Goal: Task Accomplishment & Management: Manage account settings

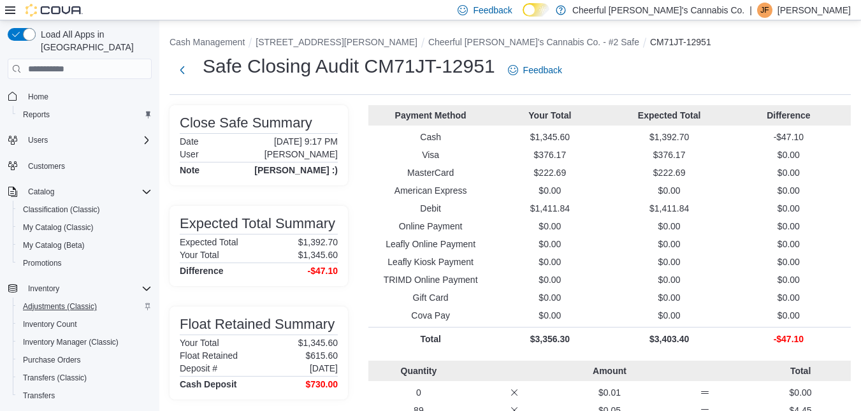
scroll to position [127, 0]
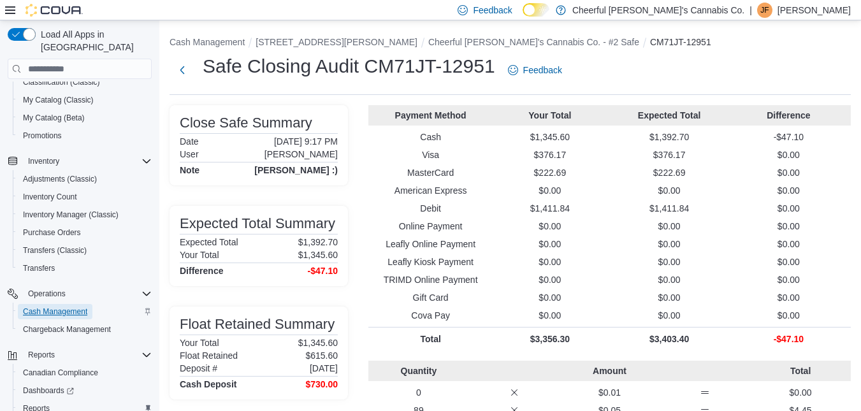
click at [80, 306] on span "Cash Management" at bounding box center [55, 311] width 64 height 10
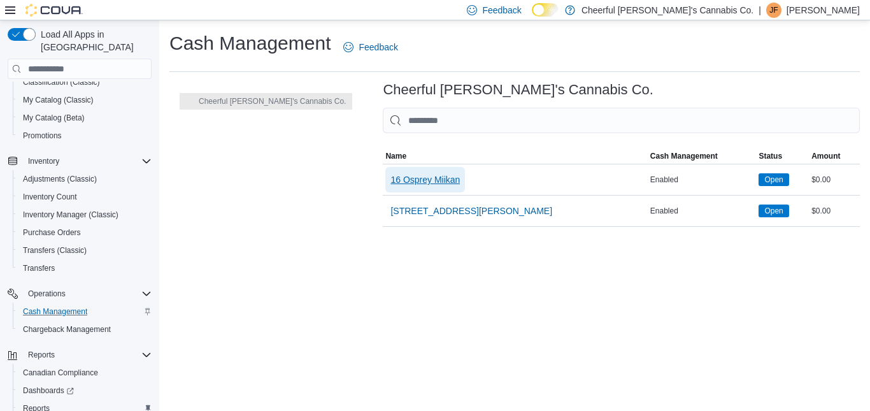
click at [393, 180] on span "16 Osprey Miikan" at bounding box center [425, 179] width 69 height 13
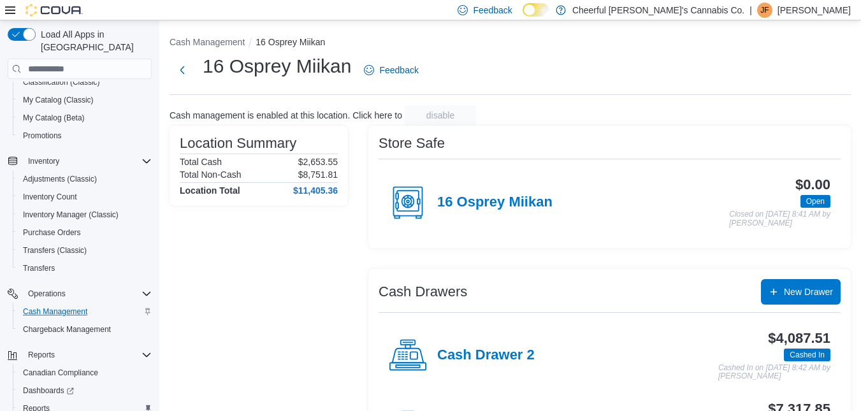
scroll to position [71, 0]
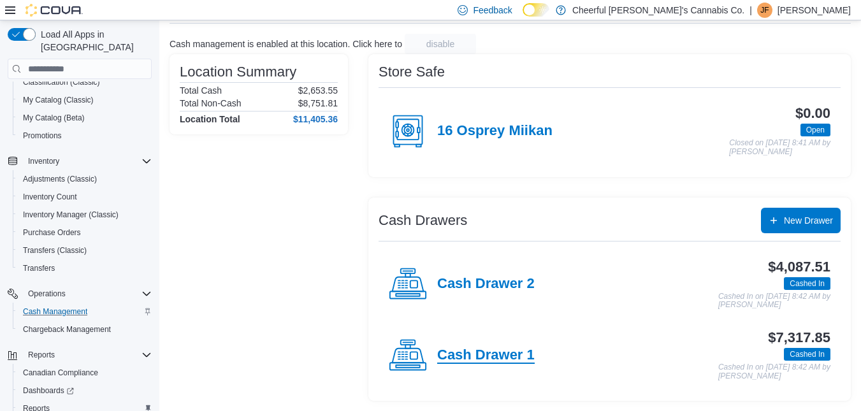
click at [520, 359] on h4 "Cash Drawer 1" at bounding box center [485, 355] width 97 height 17
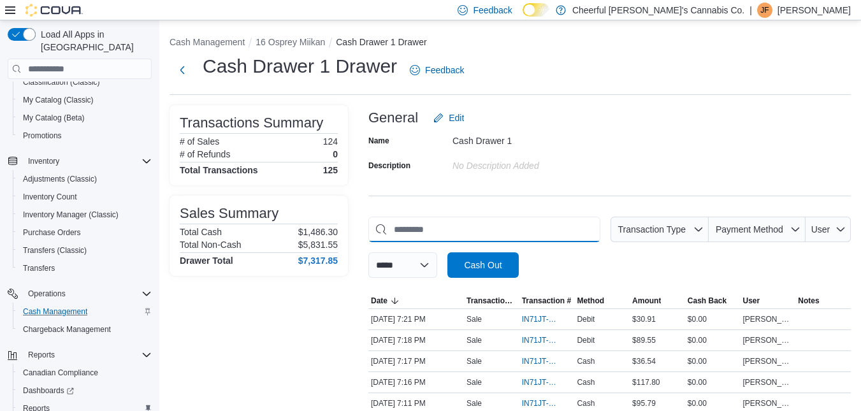
click at [524, 230] on input "This is a search bar. As you type, the results lower in the page will automatic…" at bounding box center [484, 229] width 232 height 25
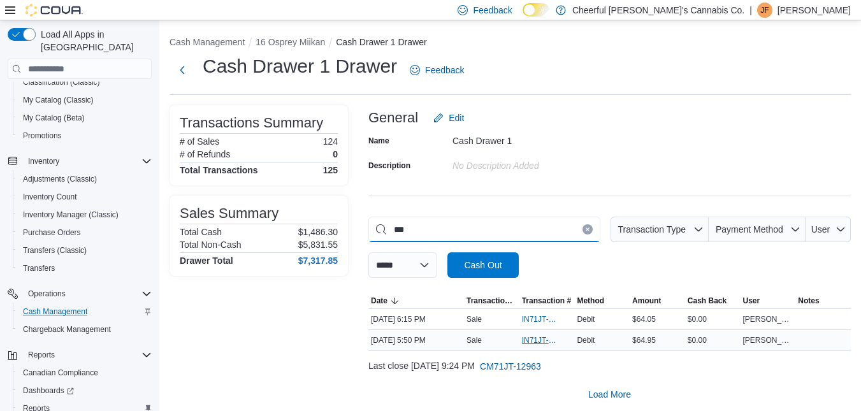
type input "***"
click at [529, 340] on span "IN71JT-403042" at bounding box center [541, 340] width 38 height 10
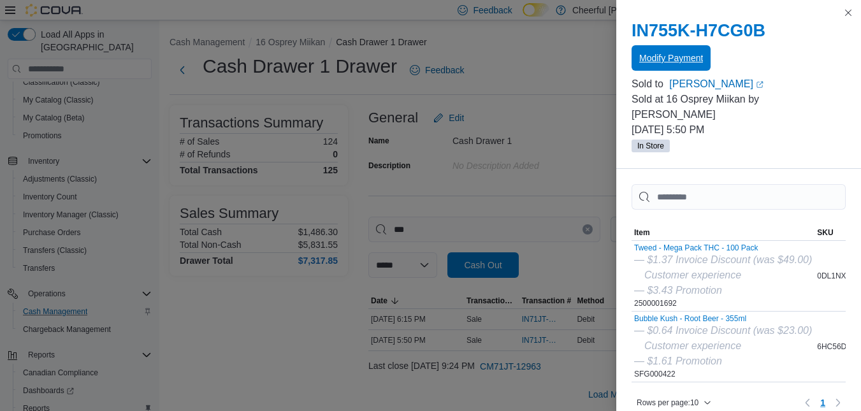
click at [677, 50] on span "Modify Payment" at bounding box center [671, 57] width 64 height 25
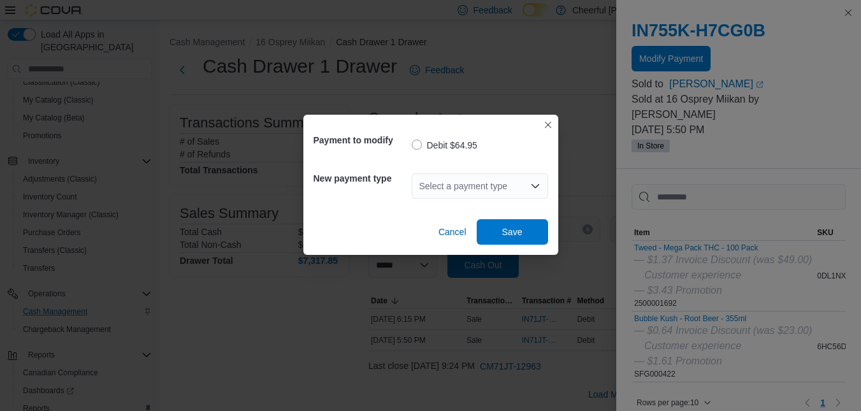
click at [521, 189] on div "Select a payment type" at bounding box center [480, 185] width 136 height 25
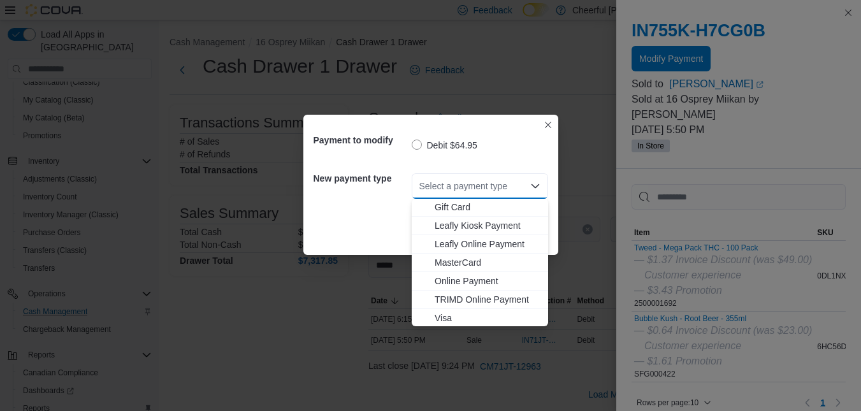
scroll to position [76, 0]
click at [452, 317] on span "Visa" at bounding box center [488, 316] width 106 height 13
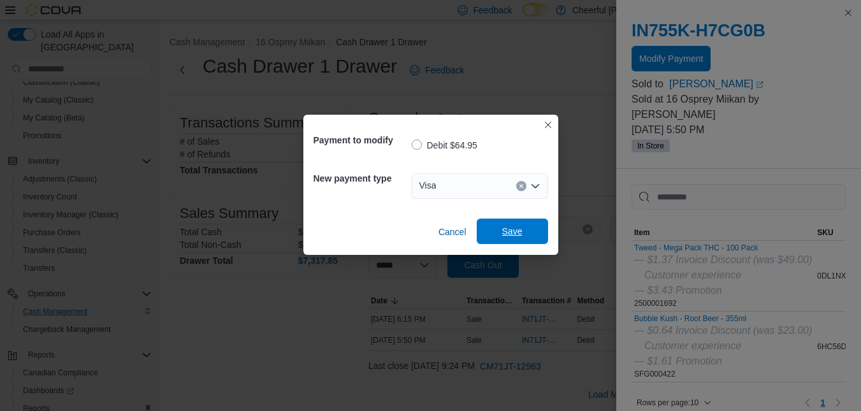
click at [513, 233] on span "Save" at bounding box center [512, 231] width 20 height 13
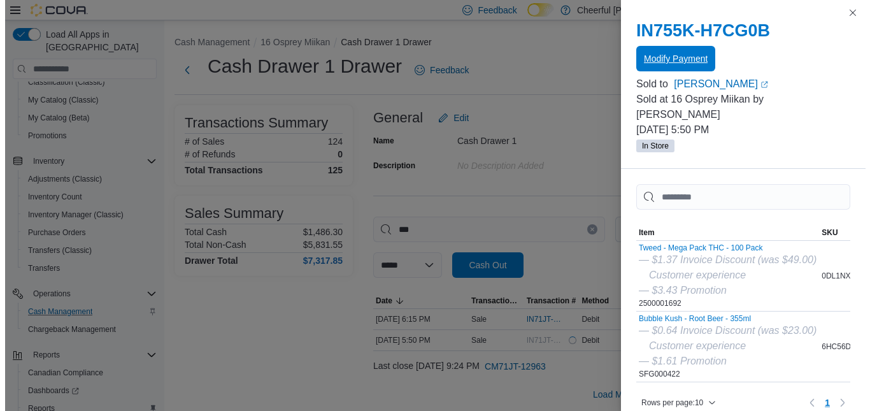
scroll to position [0, 0]
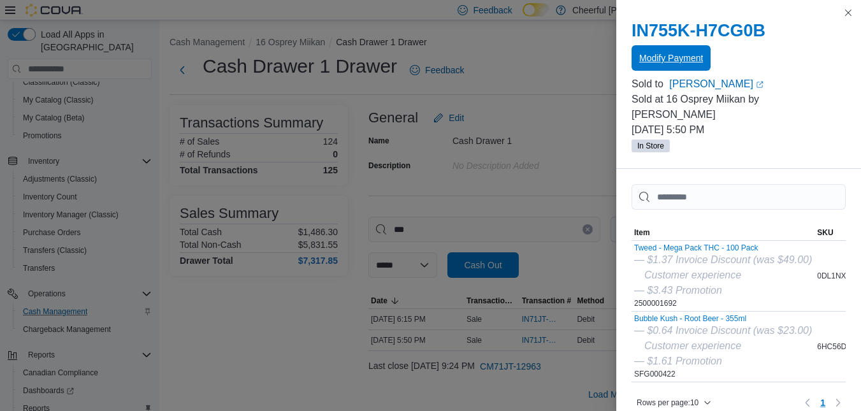
click at [704, 50] on button "Modify Payment" at bounding box center [670, 57] width 79 height 25
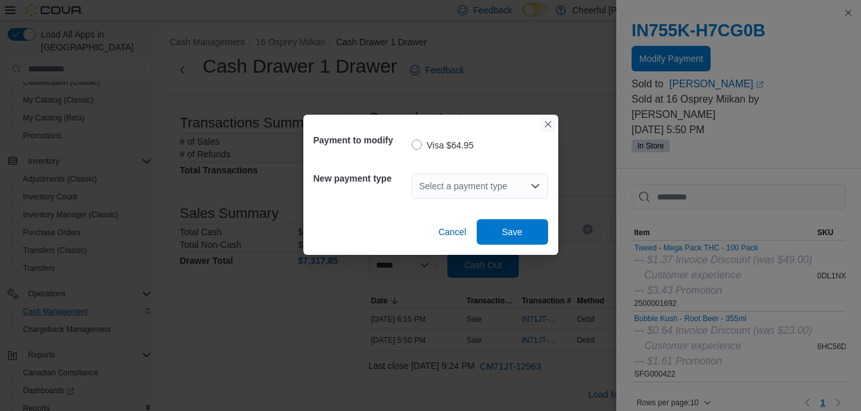
click at [552, 120] on button "Closes this modal window" at bounding box center [547, 124] width 15 height 15
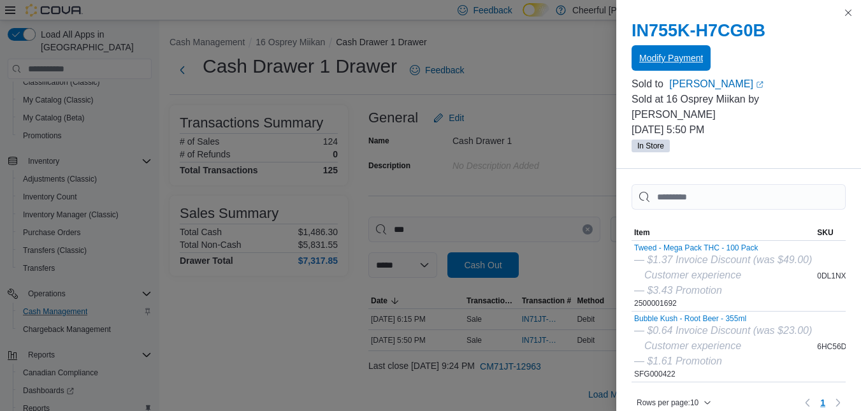
click at [689, 59] on span "Modify Payment" at bounding box center [671, 58] width 64 height 13
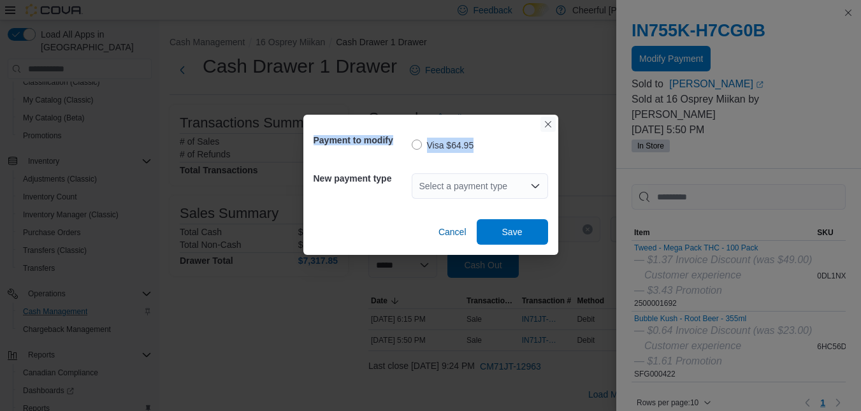
click at [550, 120] on div "Payment to modify Visa $64.95 New payment type Select a payment type Cancel Save" at bounding box center [430, 185] width 255 height 140
click at [550, 124] on button "Closes this modal window" at bounding box center [547, 124] width 15 height 15
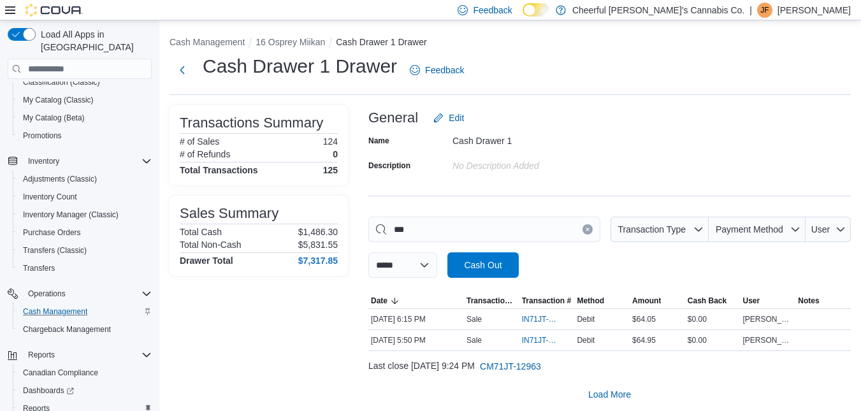
click at [590, 230] on icon "Clear input" at bounding box center [587, 229] width 5 height 5
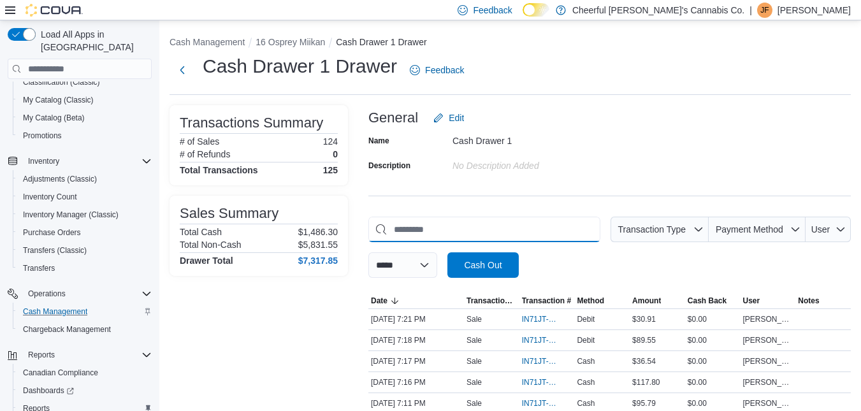
click at [573, 229] on input "This is a search bar. As you type, the results lower in the page will automatic…" at bounding box center [484, 229] width 232 height 25
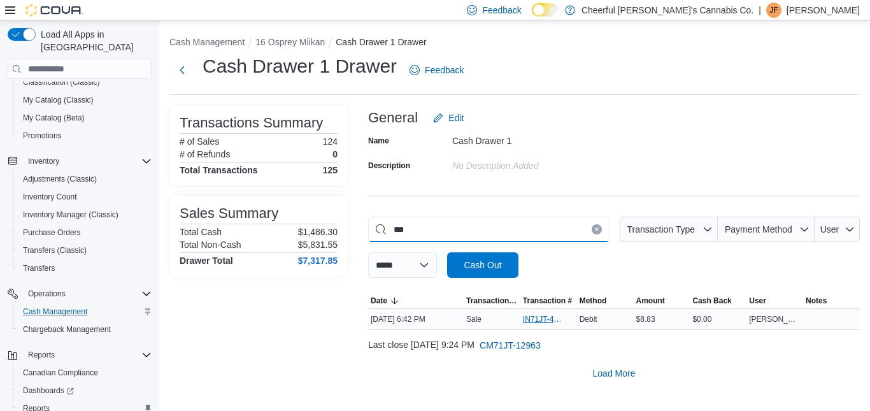
type input "***"
click at [531, 315] on span "IN71JT-403056" at bounding box center [542, 319] width 39 height 10
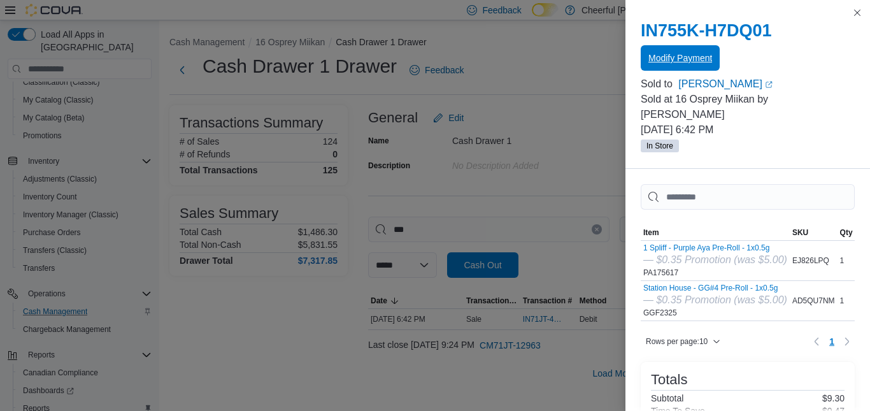
click at [689, 57] on span "Modify Payment" at bounding box center [681, 58] width 64 height 13
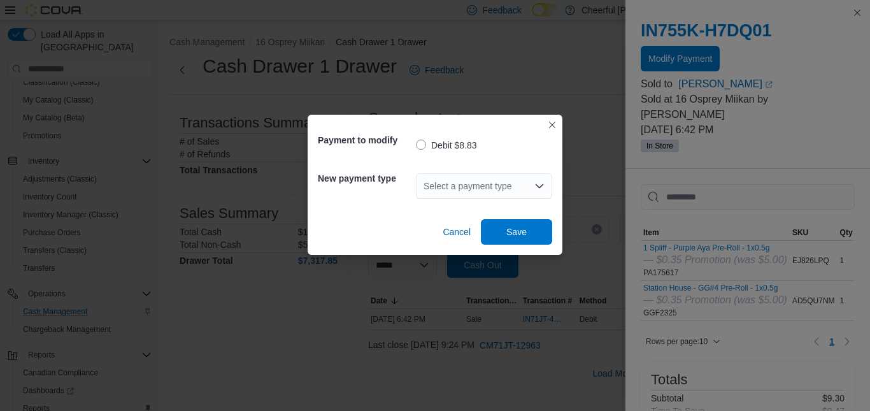
click at [521, 189] on div "Select a payment type" at bounding box center [484, 185] width 136 height 25
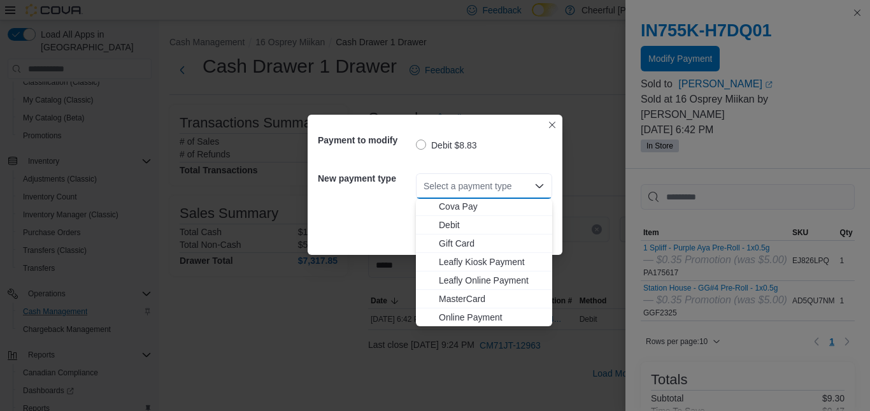
scroll to position [76, 0]
click at [457, 310] on button "Visa" at bounding box center [484, 317] width 136 height 18
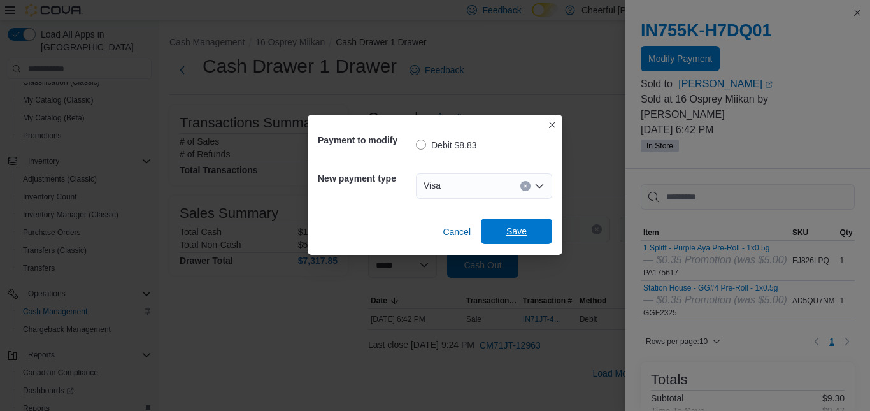
click at [533, 235] on span "Save" at bounding box center [517, 231] width 56 height 25
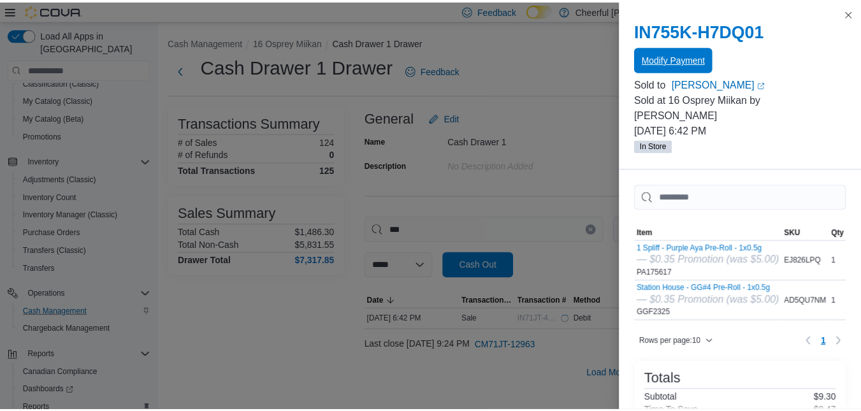
scroll to position [0, 0]
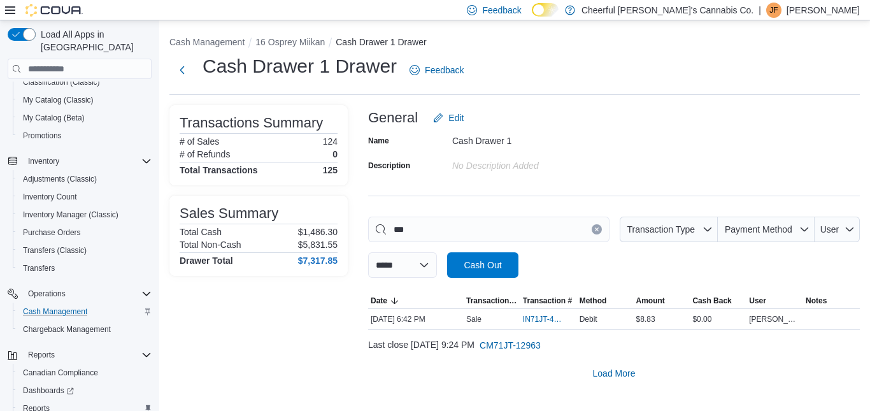
drag, startPoint x: 545, startPoint y: 143, endPoint x: 547, endPoint y: 163, distance: 19.8
click at [601, 225] on input "***" at bounding box center [488, 229] width 241 height 25
click at [600, 227] on button "Clear input" at bounding box center [597, 229] width 10 height 10
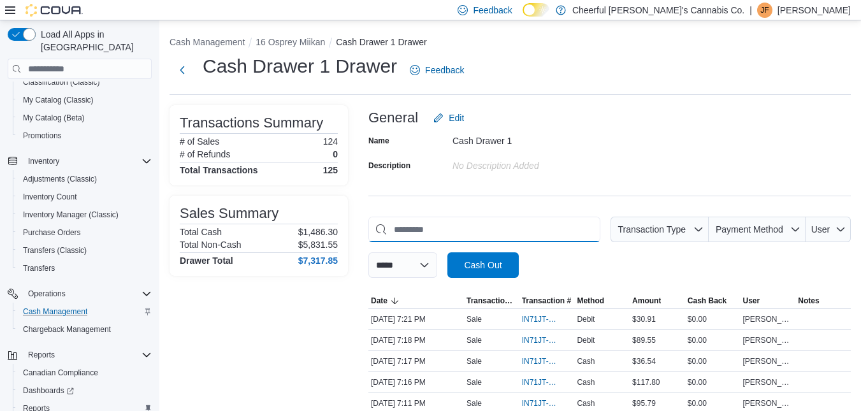
click at [575, 231] on input "This is a search bar. As you type, the results lower in the page will automatic…" at bounding box center [484, 229] width 232 height 25
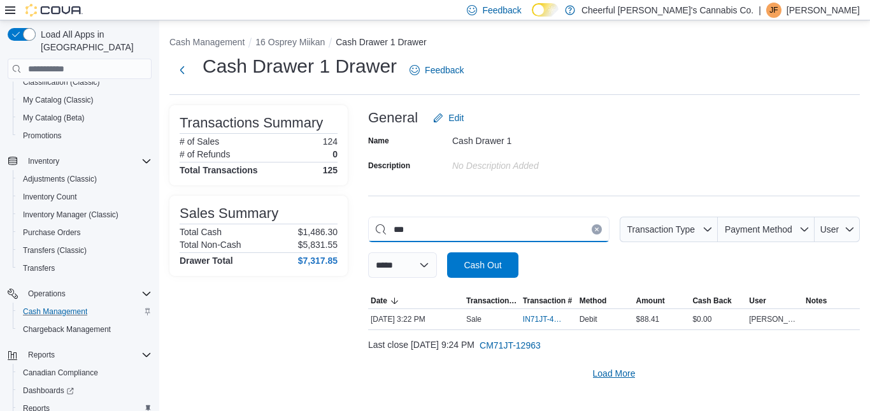
type input "***"
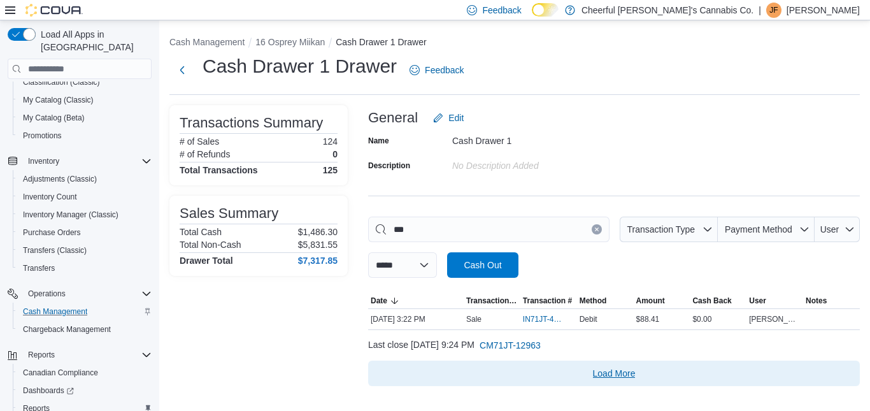
click at [607, 367] on span "Load More" at bounding box center [614, 373] width 43 height 13
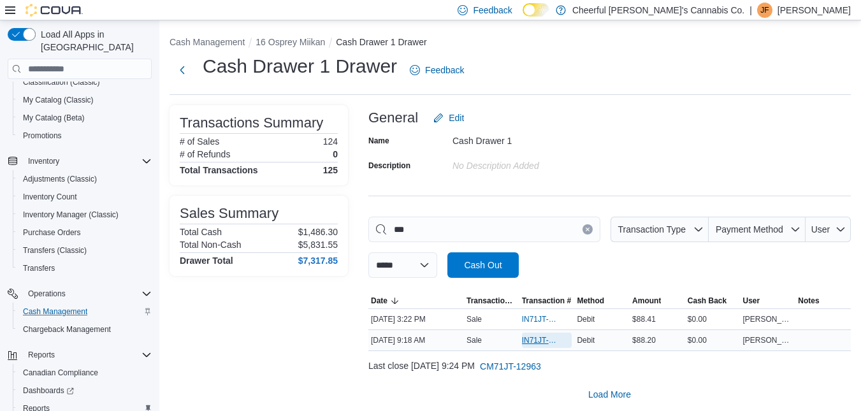
click at [572, 342] on icon "button" at bounding box center [568, 340] width 8 height 8
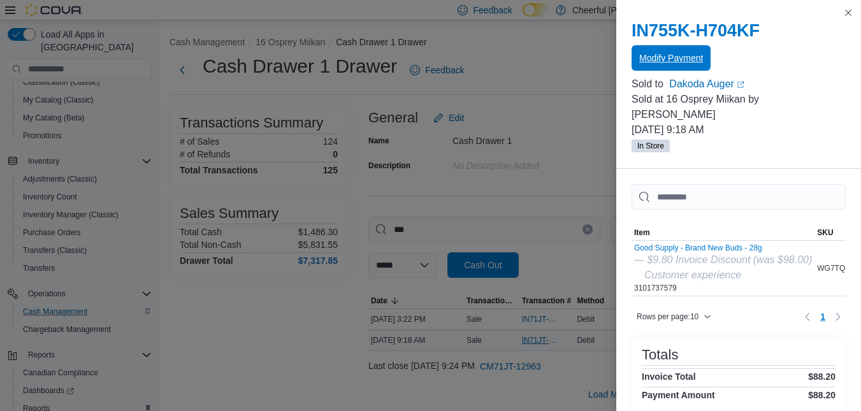
click at [705, 56] on button "Modify Payment" at bounding box center [670, 57] width 79 height 25
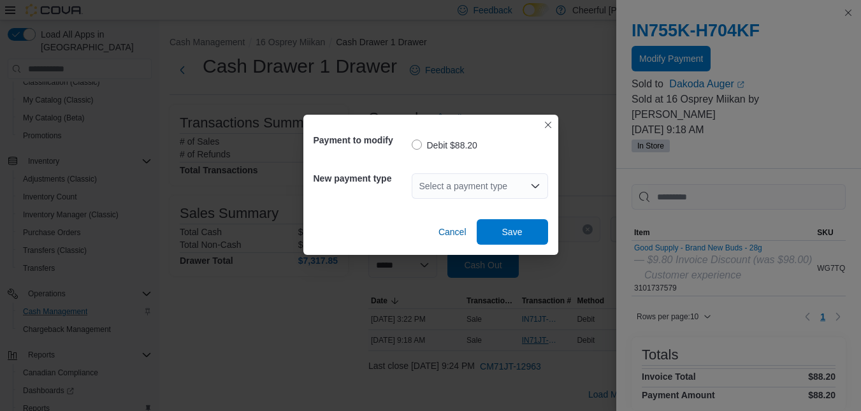
click at [509, 186] on div "Select a payment type" at bounding box center [480, 185] width 136 height 25
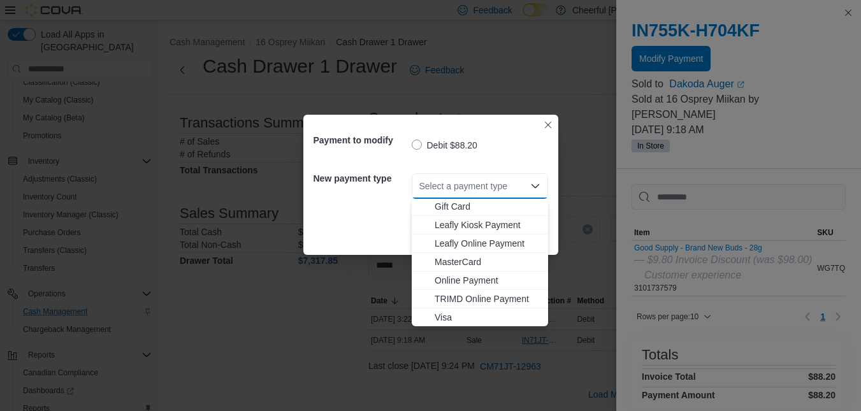
scroll to position [76, 0]
click at [463, 313] on span "Visa" at bounding box center [488, 316] width 106 height 13
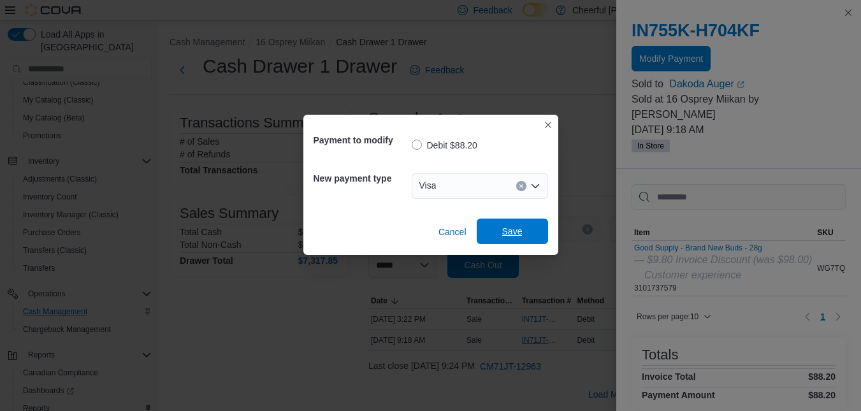
click at [520, 230] on span "Save" at bounding box center [512, 231] width 20 height 13
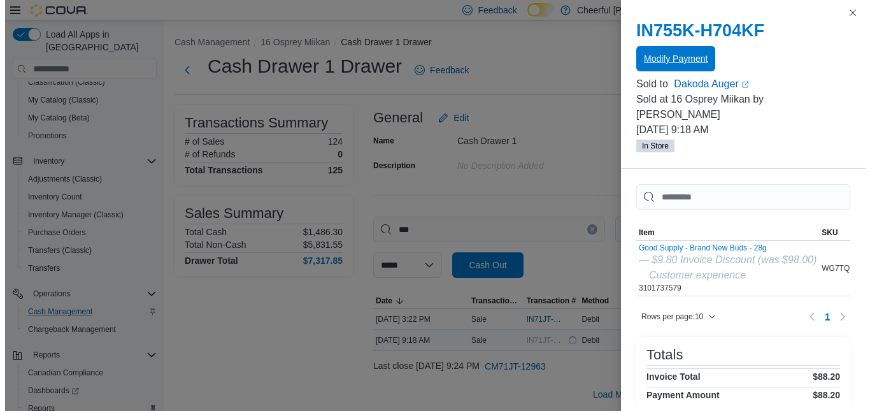
scroll to position [0, 0]
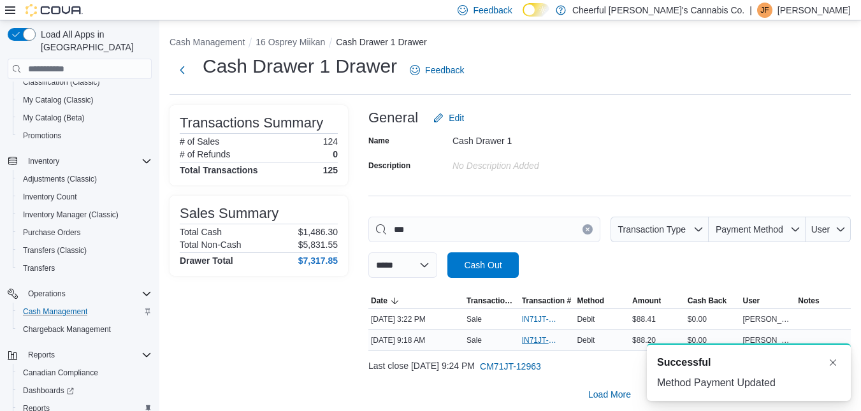
click at [593, 229] on button "Clear input" at bounding box center [587, 229] width 10 height 10
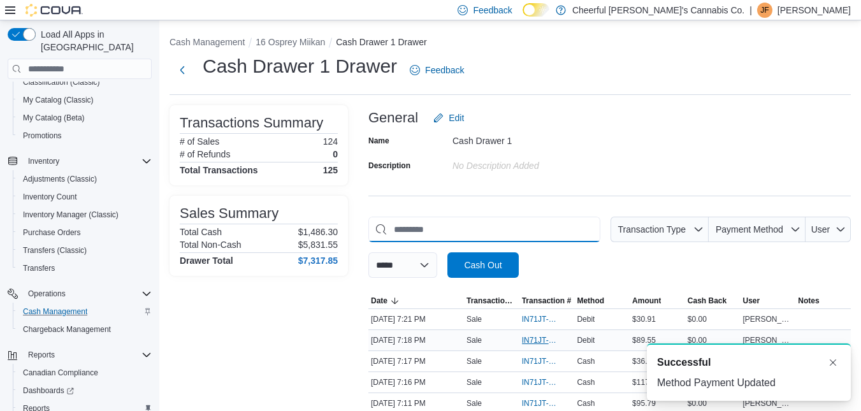
click at [573, 228] on input "This is a search bar. As you type, the results lower in the page will automatic…" at bounding box center [484, 229] width 232 height 25
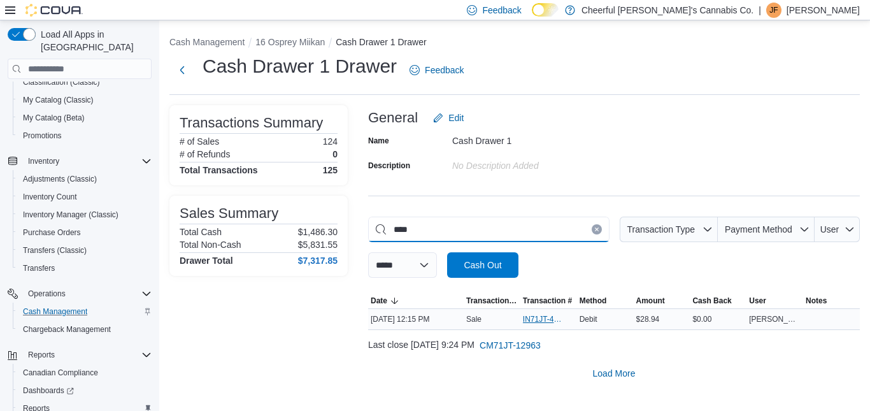
type input "****"
click at [526, 315] on span "IN71JT-402914" at bounding box center [542, 319] width 39 height 10
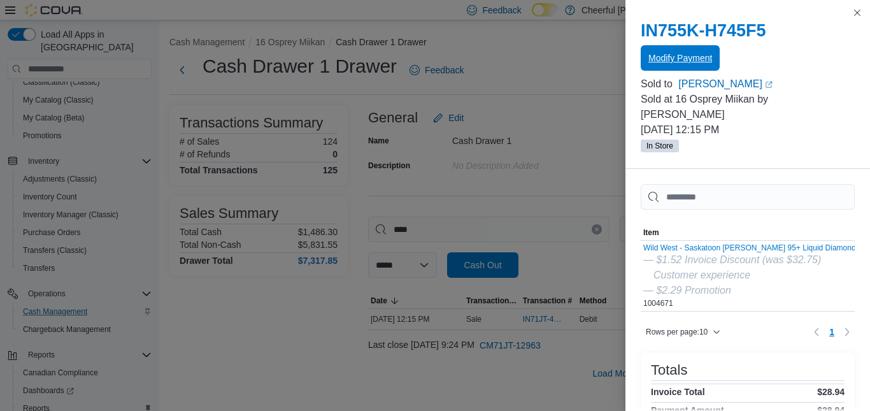
click at [678, 57] on span "Modify Payment" at bounding box center [681, 58] width 64 height 13
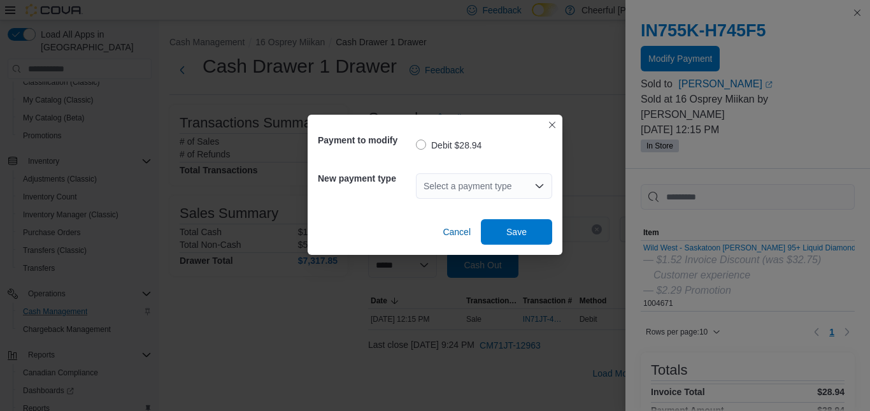
click at [509, 182] on div "Select a payment type" at bounding box center [484, 185] width 136 height 25
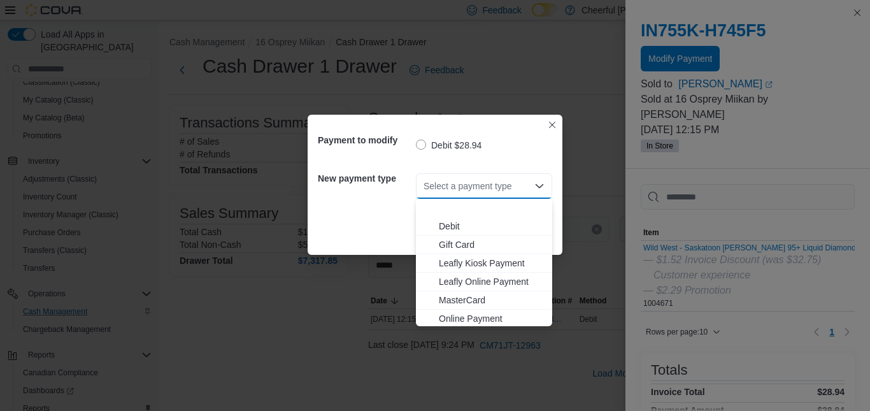
scroll to position [76, 0]
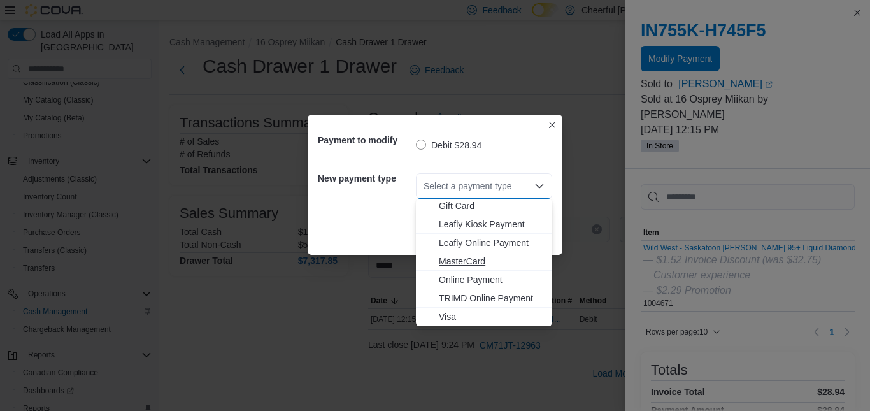
click at [485, 252] on button "MasterCard" at bounding box center [484, 261] width 136 height 18
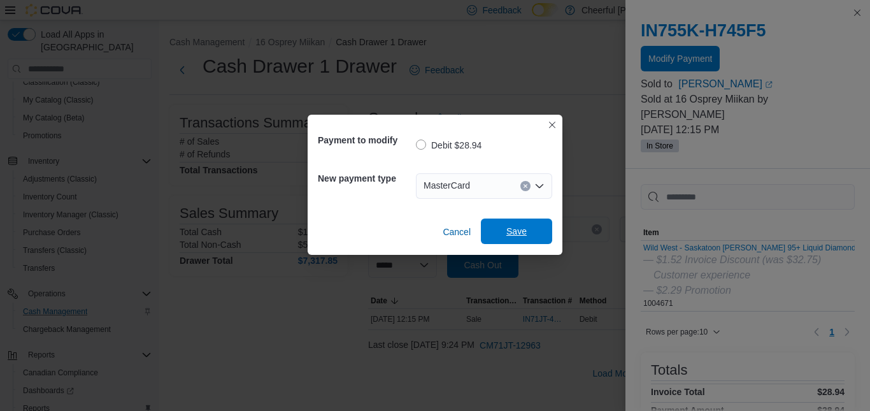
click at [528, 224] on span "Save" at bounding box center [517, 231] width 56 height 25
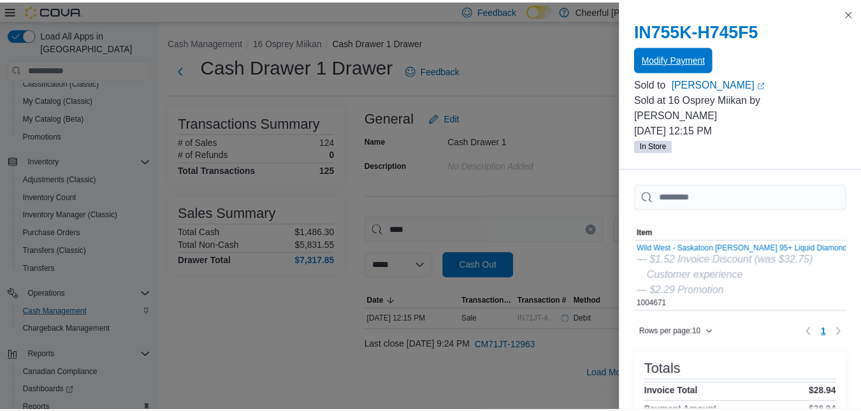
scroll to position [0, 0]
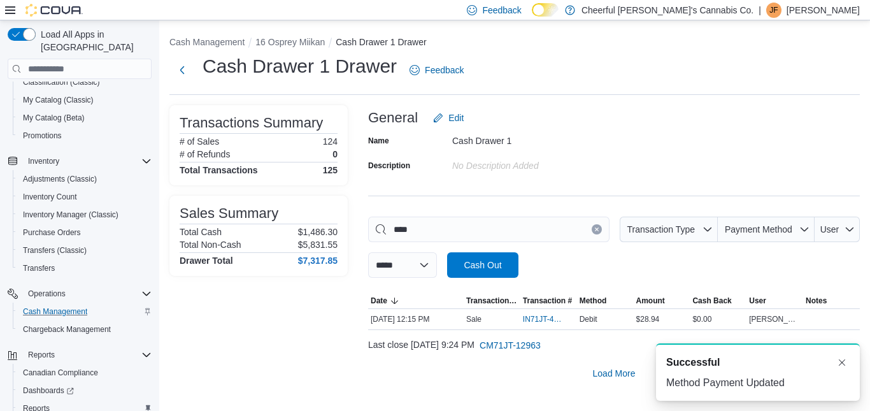
drag, startPoint x: 564, startPoint y: 212, endPoint x: 561, endPoint y: 219, distance: 8.5
drag, startPoint x: 597, startPoint y: 229, endPoint x: 559, endPoint y: 231, distance: 37.6
click at [597, 230] on icon "Clear input" at bounding box center [596, 229] width 3 height 3
click at [559, 231] on input "This is a search bar. As you type, the results lower in the page will automatic…" at bounding box center [488, 229] width 241 height 25
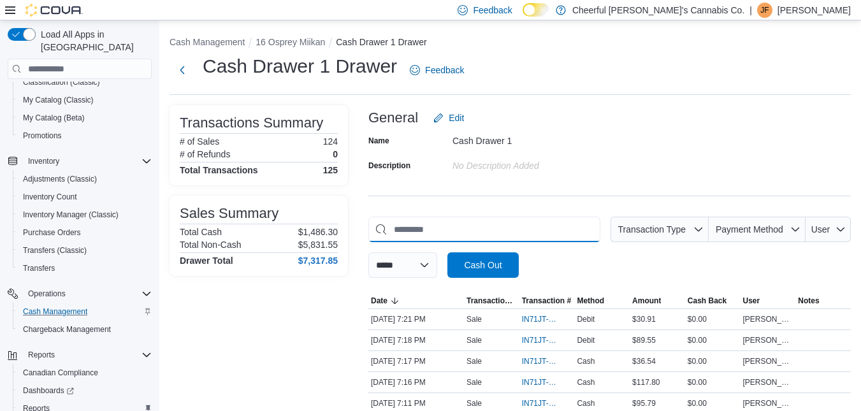
click at [559, 231] on input "This is a search bar. As you type, the results lower in the page will automatic…" at bounding box center [484, 229] width 232 height 25
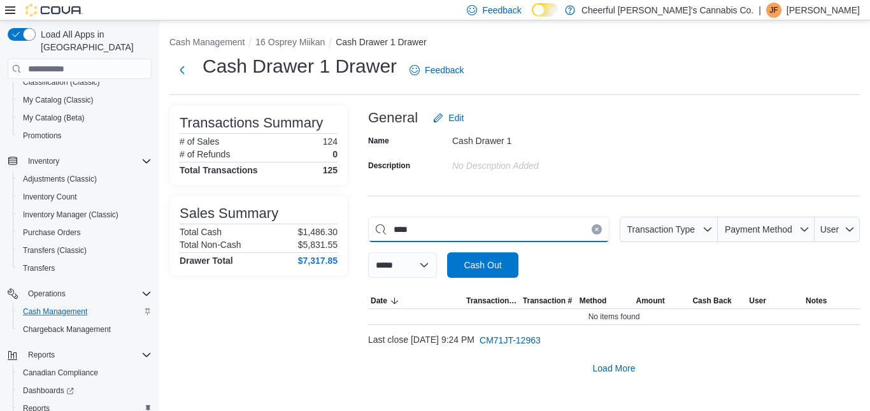
type input "****"
click at [600, 229] on button "Clear input" at bounding box center [597, 229] width 10 height 10
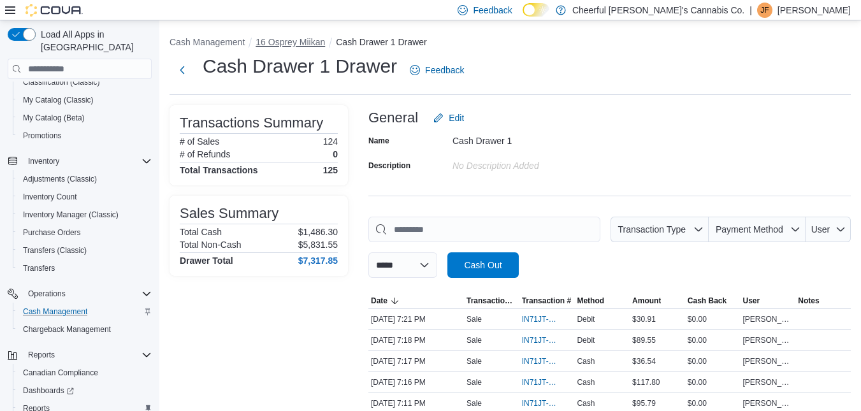
click at [269, 43] on button "16 Osprey Miikan" at bounding box center [289, 42] width 69 height 10
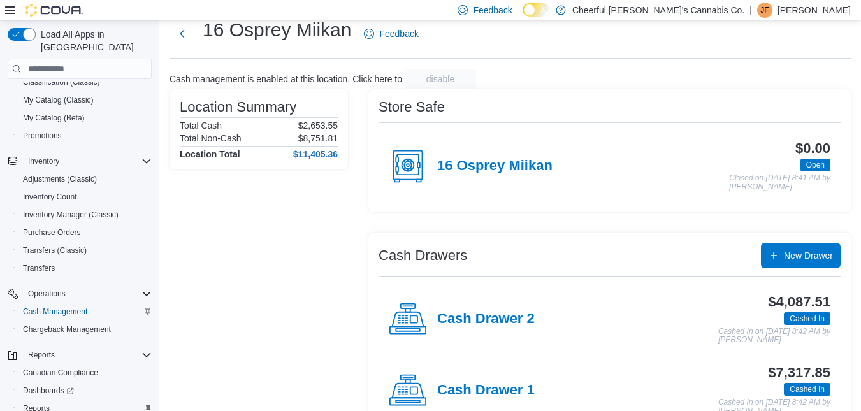
scroll to position [71, 0]
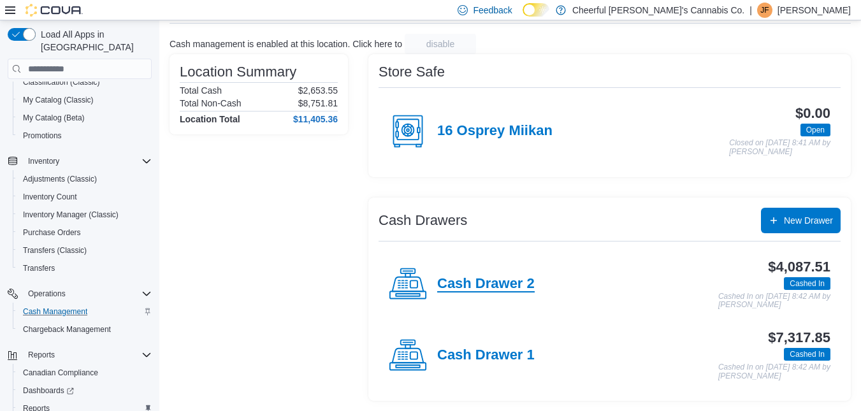
click at [493, 283] on h4 "Cash Drawer 2" at bounding box center [485, 284] width 97 height 17
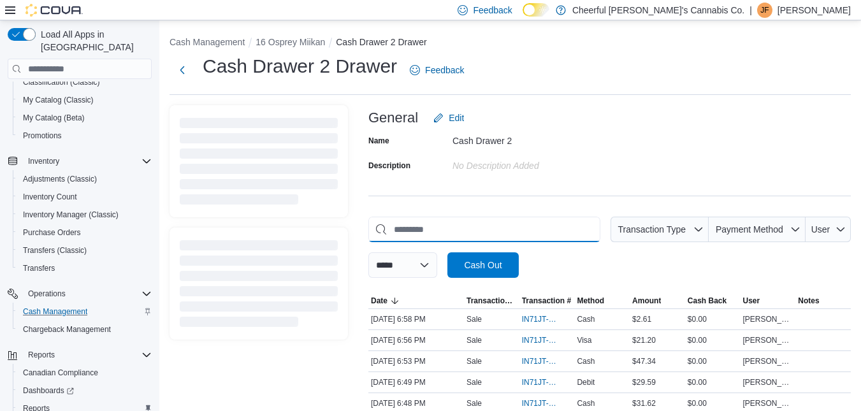
click at [477, 228] on input "This is a search bar. As you type, the results lower in the page will automatic…" at bounding box center [484, 229] width 232 height 25
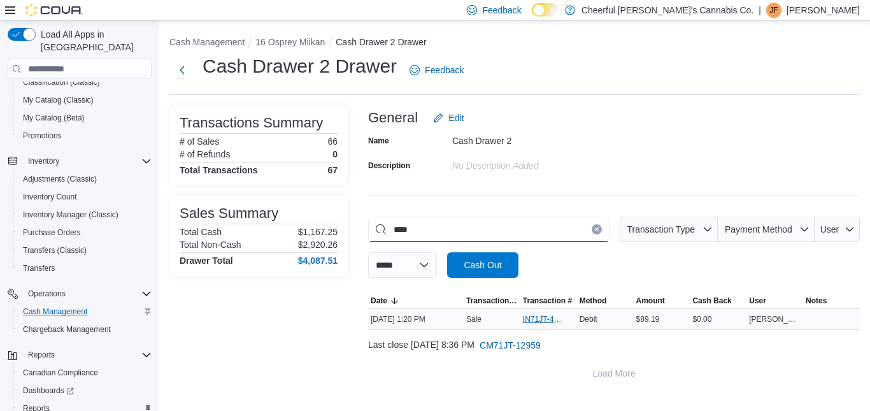
type input "****"
click at [537, 319] on span "IN71JT-402940" at bounding box center [542, 319] width 39 height 10
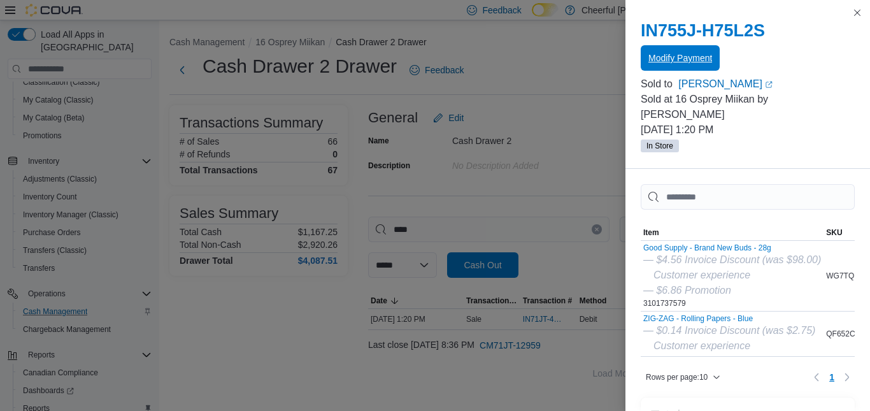
click at [682, 55] on span "Modify Payment" at bounding box center [681, 58] width 64 height 13
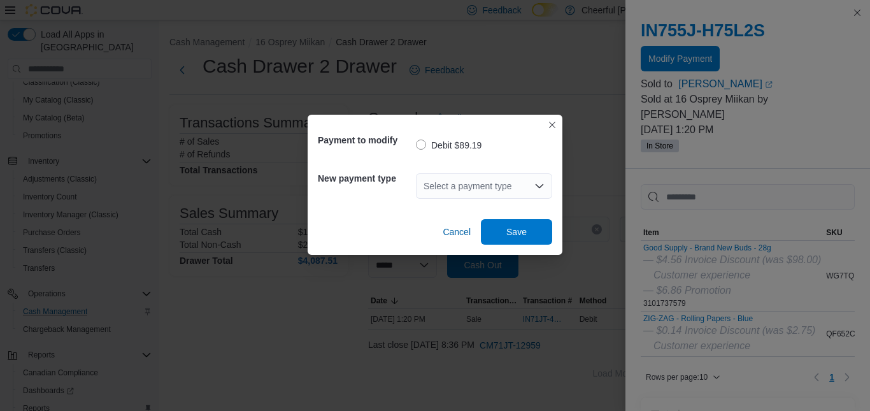
click at [505, 191] on div "Select a payment type" at bounding box center [484, 185] width 136 height 25
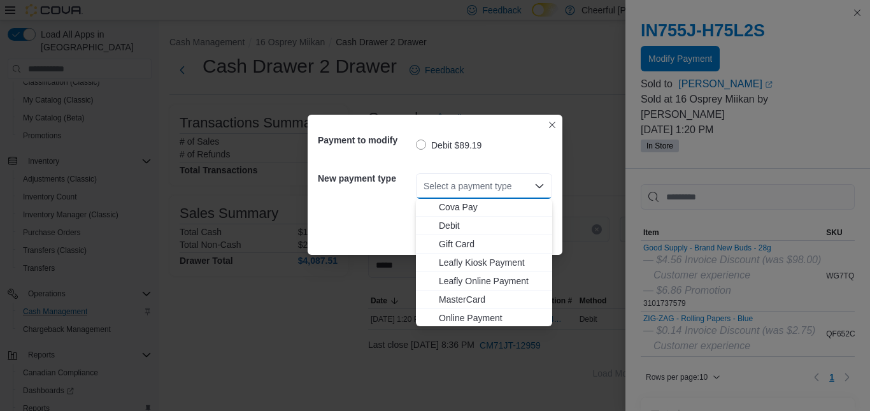
scroll to position [76, 0]
click at [457, 313] on span "Visa" at bounding box center [492, 316] width 106 height 13
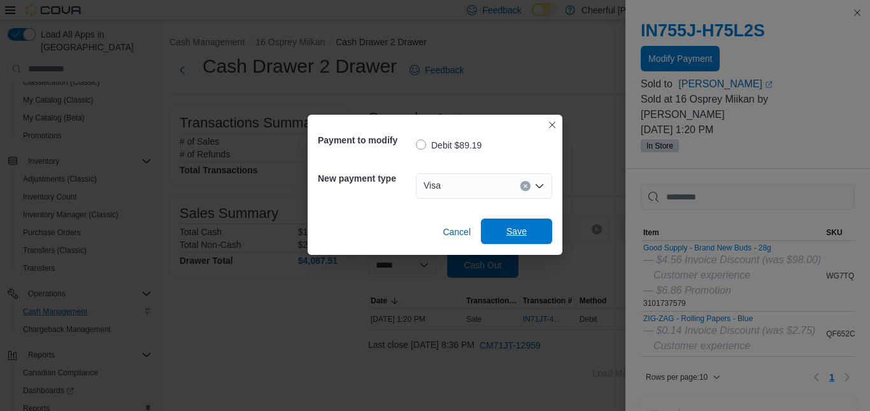
click at [529, 227] on span "Save" at bounding box center [517, 231] width 56 height 25
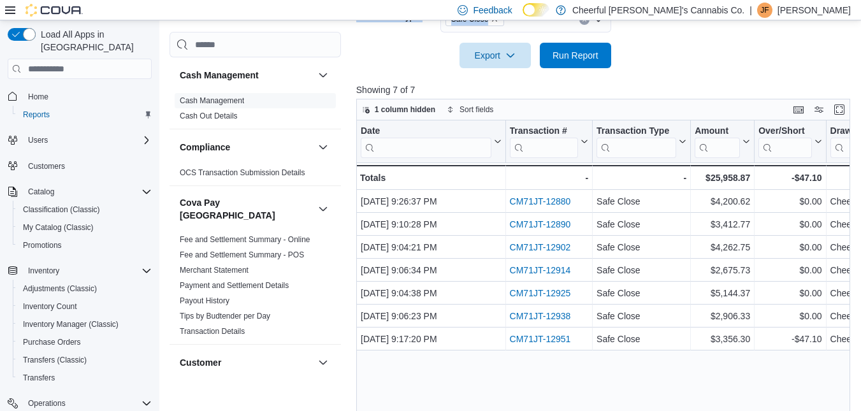
scroll to position [157, 0]
